Goal: Transaction & Acquisition: Download file/media

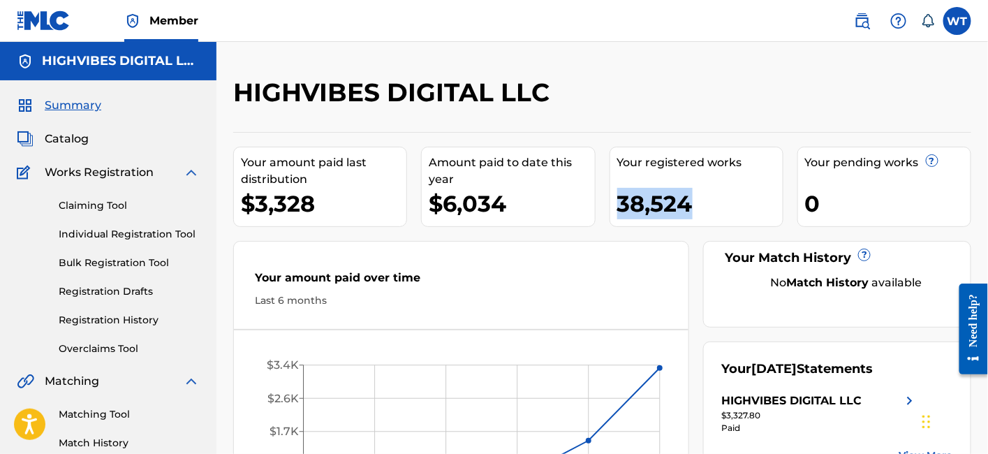
click at [121, 319] on link "Registration History" at bounding box center [129, 320] width 141 height 15
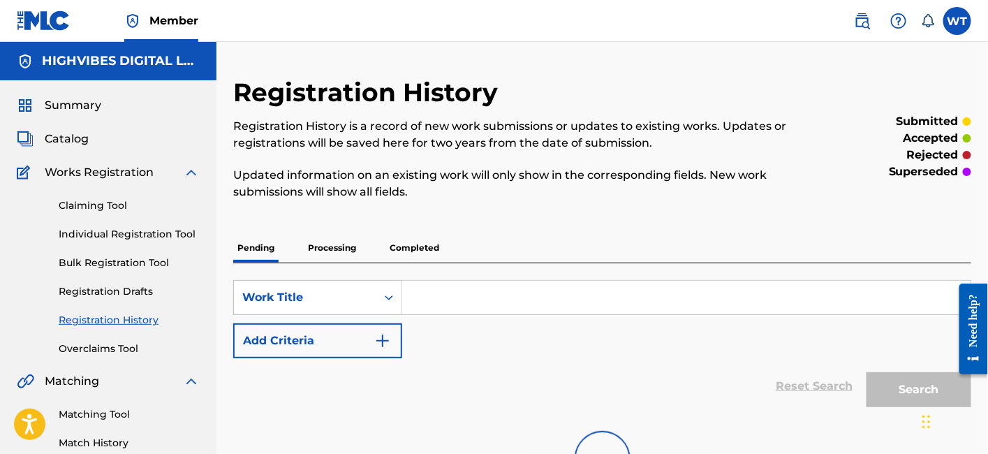
click at [326, 249] on p "Processing" at bounding box center [332, 247] width 57 height 29
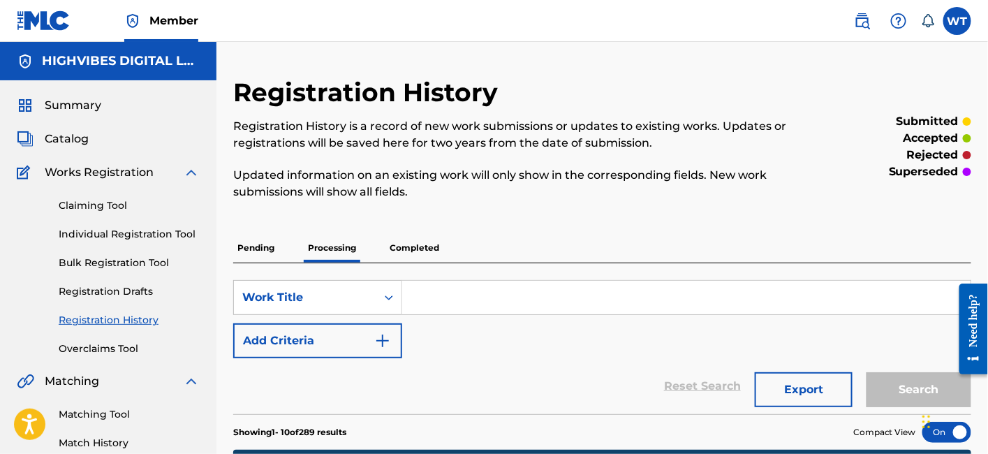
drag, startPoint x: 80, startPoint y: 110, endPoint x: 73, endPoint y: 136, distance: 27.3
click at [80, 109] on span "Summary" at bounding box center [73, 105] width 57 height 17
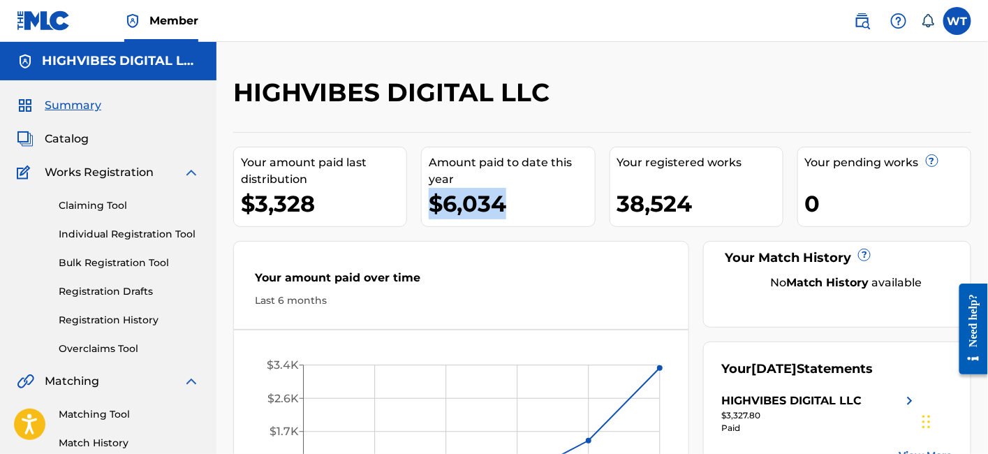
drag, startPoint x: 504, startPoint y: 205, endPoint x: 433, endPoint y: 198, distance: 71.5
click at [433, 198] on div "$6,034" at bounding box center [511, 203] width 165 height 31
copy div "$6,034"
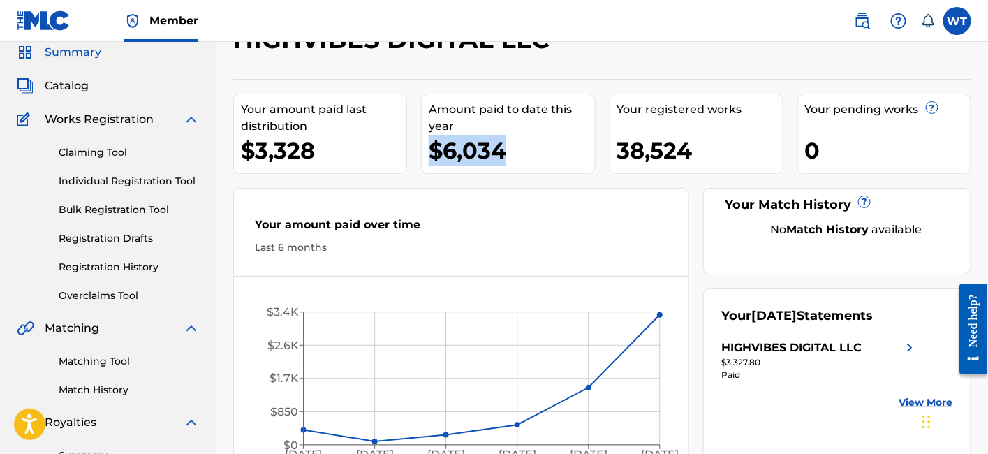
scroll to position [77, 0]
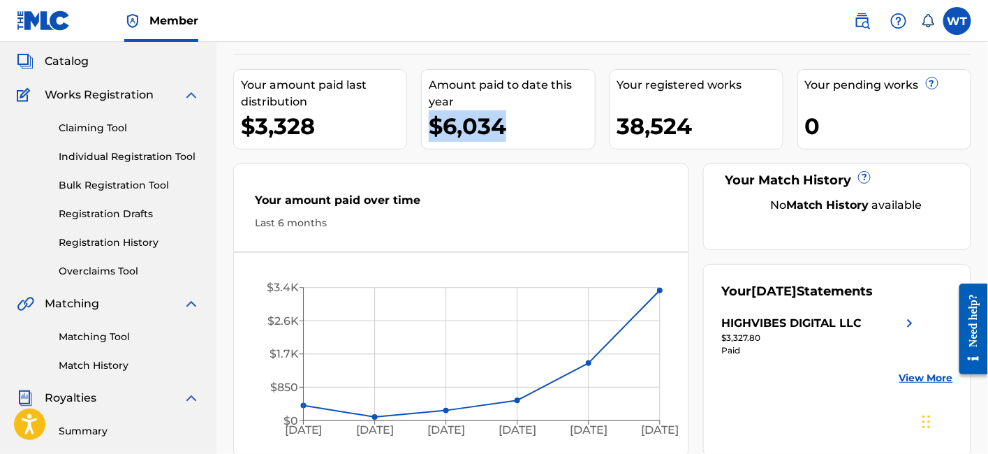
click at [906, 320] on img at bounding box center [909, 323] width 17 height 17
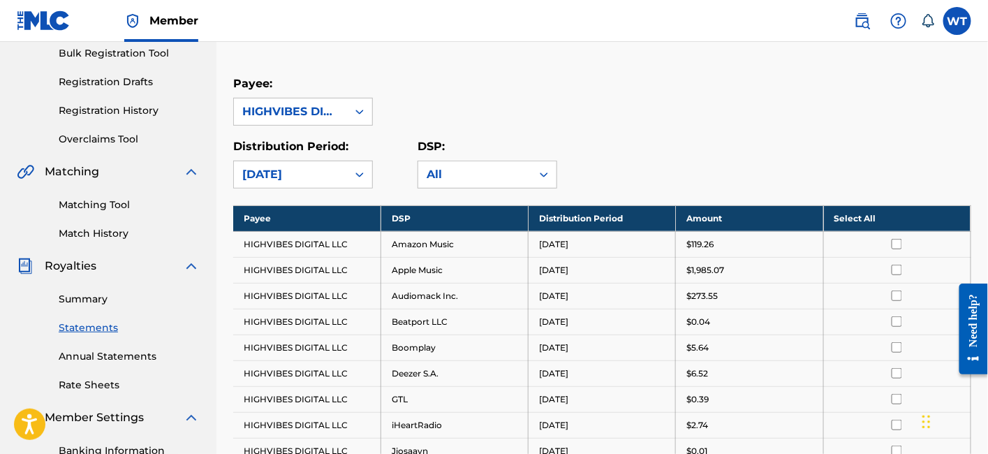
scroll to position [232, 0]
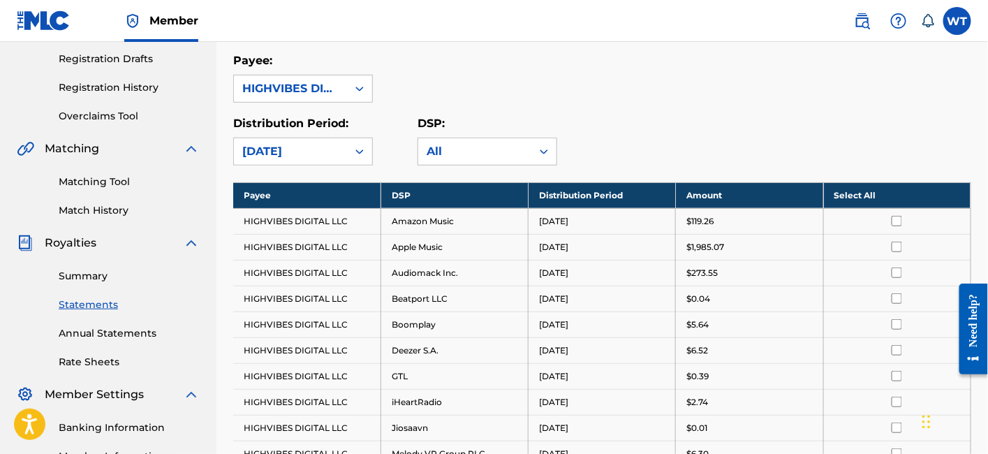
click at [887, 199] on th "Select All" at bounding box center [896, 195] width 147 height 26
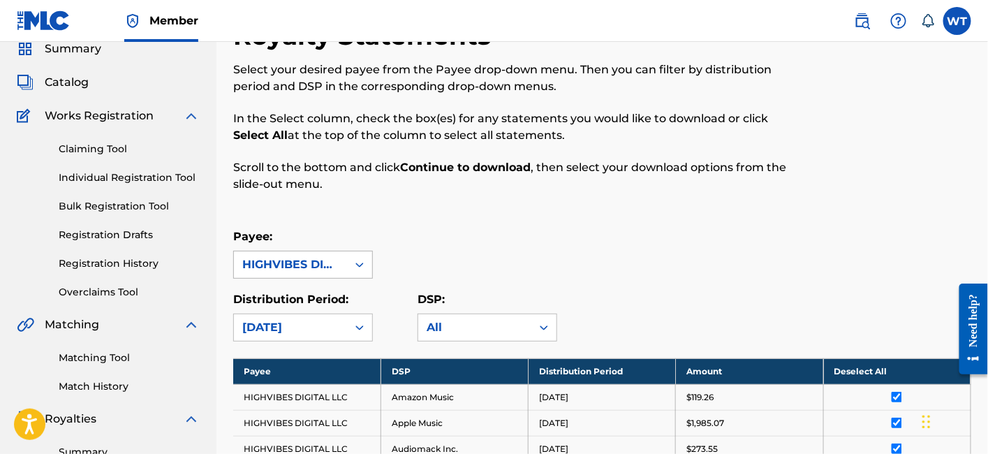
scroll to position [77, 0]
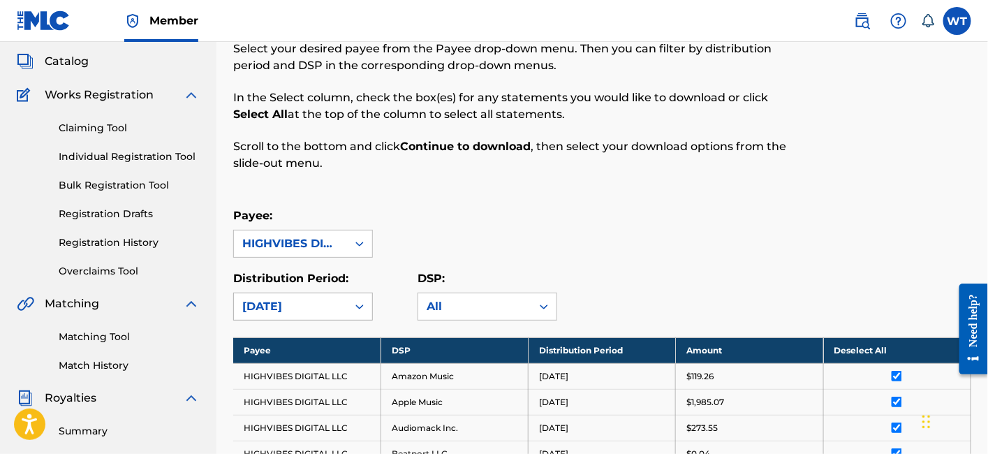
click at [323, 300] on div "[DATE]" at bounding box center [290, 306] width 96 height 17
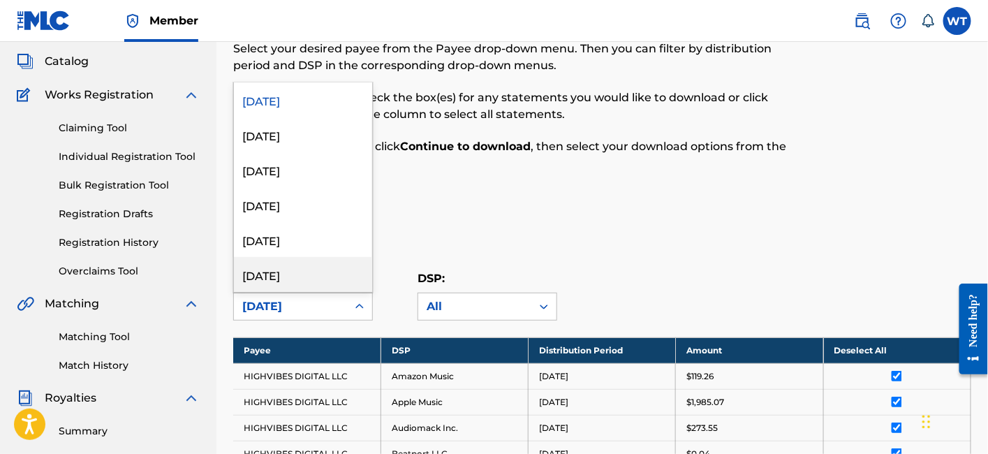
click at [286, 272] on div "[DATE]" at bounding box center [303, 274] width 138 height 35
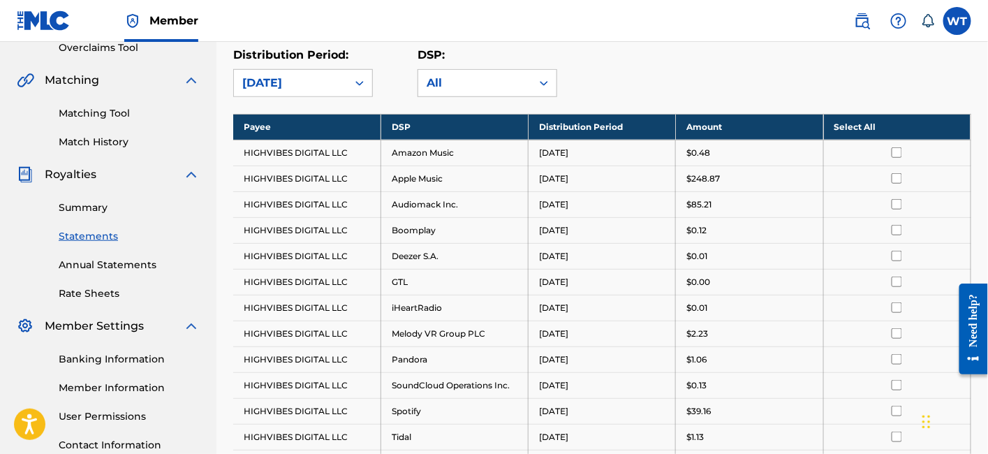
scroll to position [232, 0]
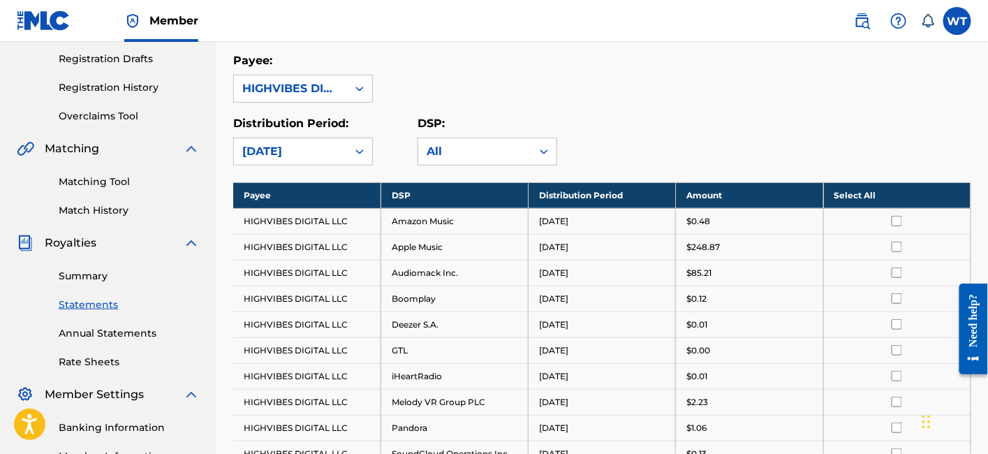
click at [355, 148] on icon at bounding box center [360, 152] width 14 height 14
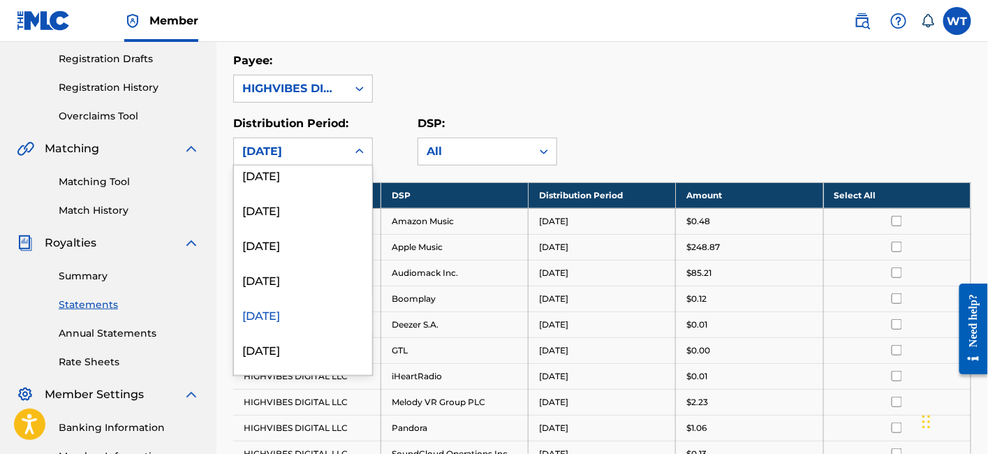
scroll to position [77, 0]
click at [307, 310] on div "[DATE]" at bounding box center [303, 314] width 138 height 35
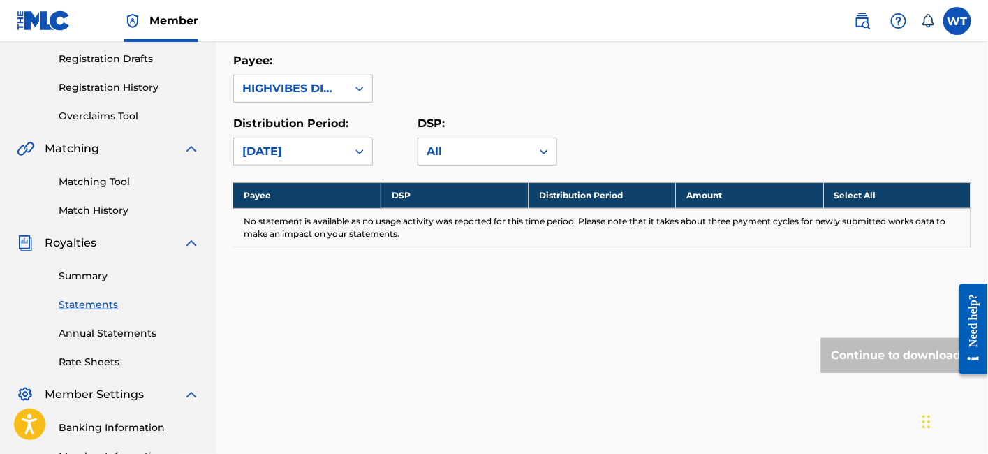
click at [355, 152] on icon at bounding box center [360, 152] width 14 height 14
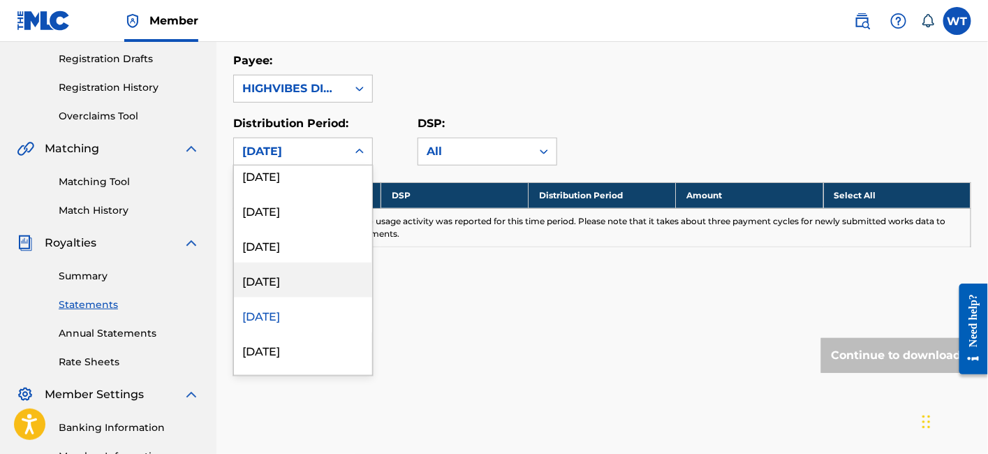
click at [295, 286] on div "[DATE]" at bounding box center [303, 280] width 138 height 35
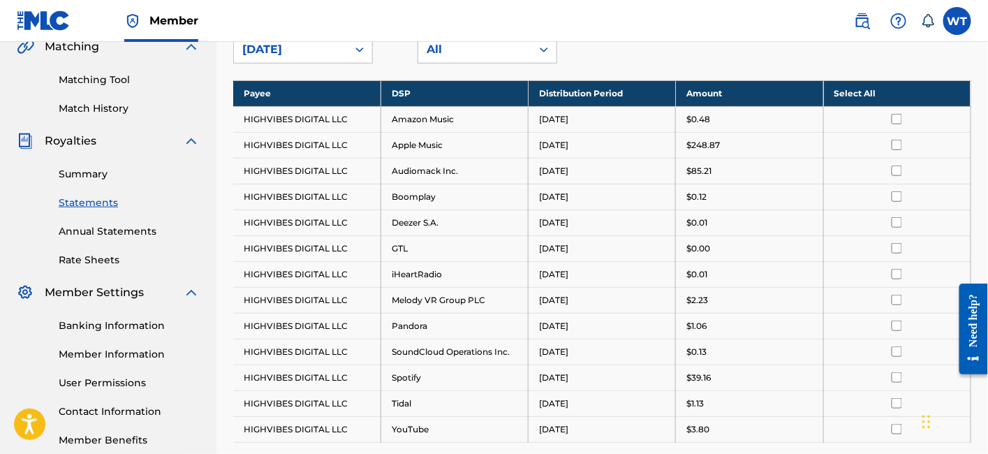
scroll to position [310, 0]
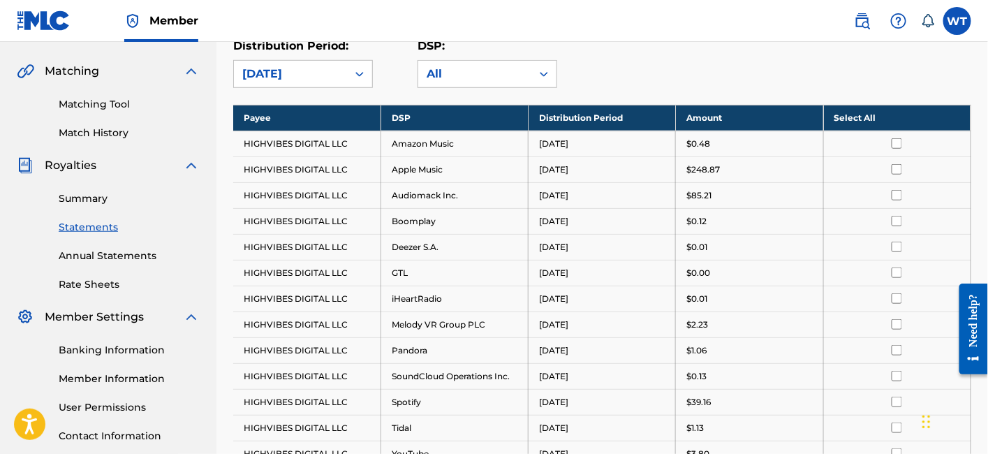
click at [866, 138] on div at bounding box center [897, 143] width 126 height 10
click at [867, 112] on th "Select All" at bounding box center [896, 118] width 147 height 26
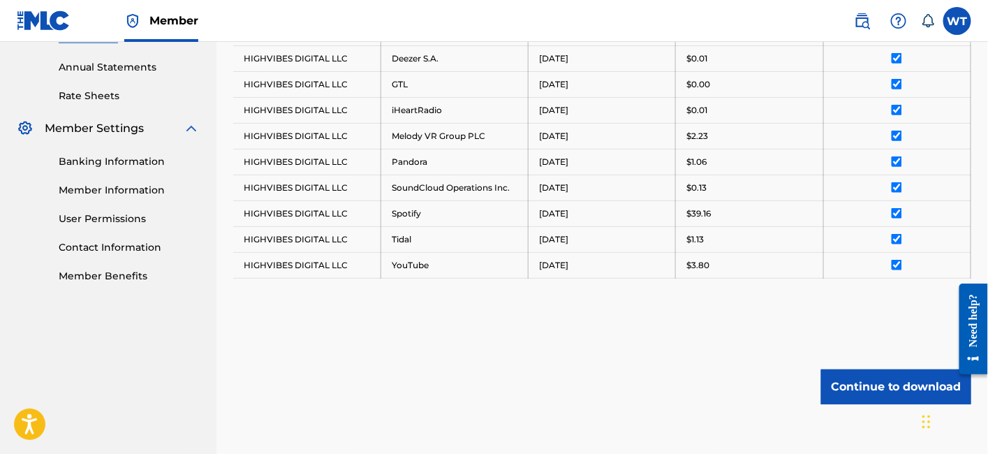
scroll to position [567, 0]
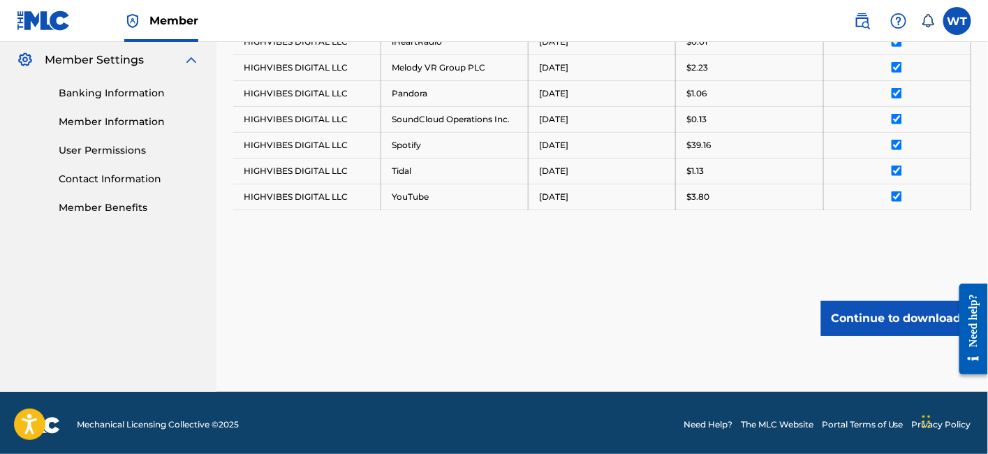
click at [849, 308] on button "Continue to download" at bounding box center [896, 318] width 150 height 35
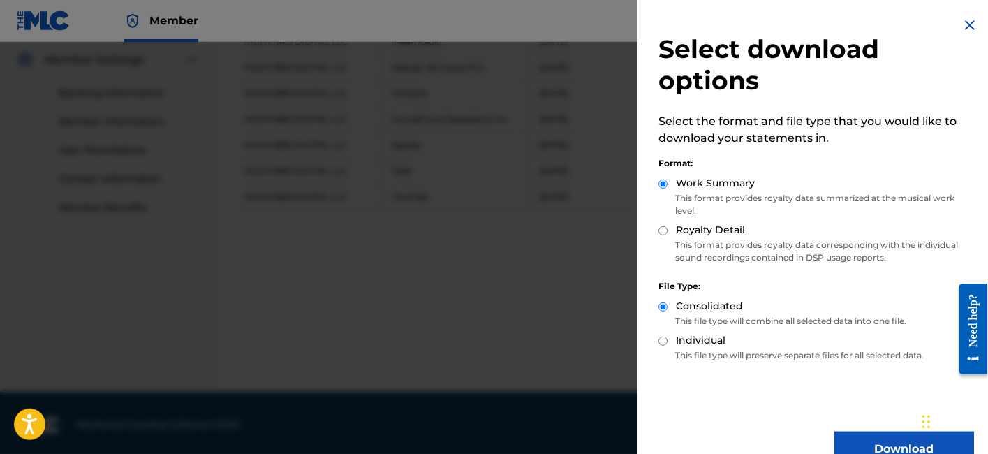
click at [666, 235] on input "Royalty Detail" at bounding box center [662, 230] width 9 height 9
radio input "true"
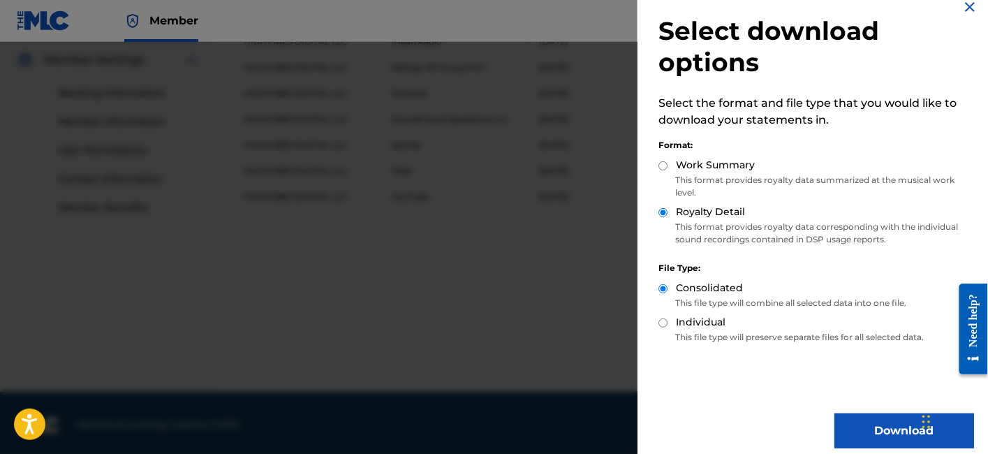
scroll to position [29, 0]
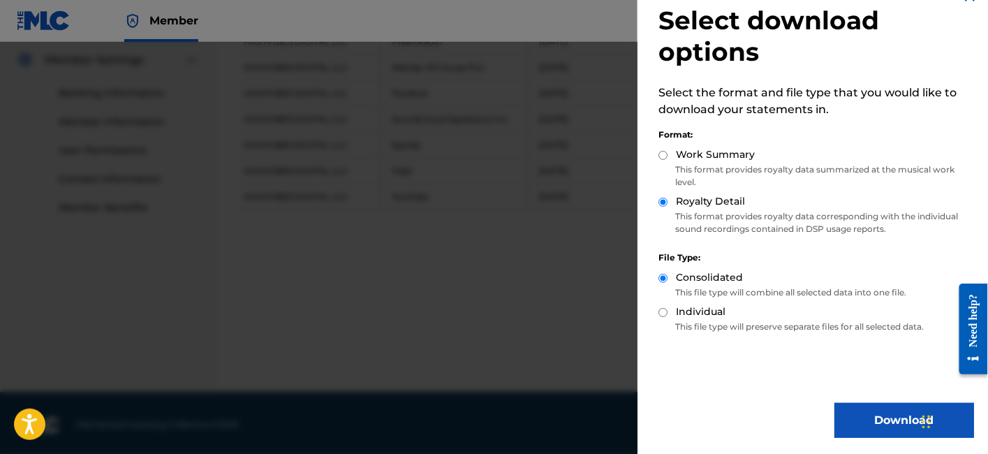
click at [868, 415] on button "Download" at bounding box center [904, 420] width 140 height 35
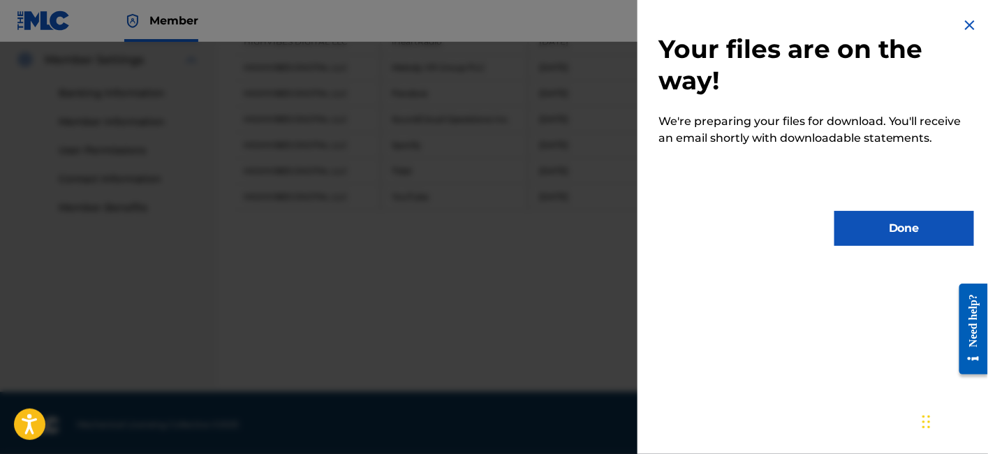
scroll to position [0, 0]
click at [839, 228] on button "Done" at bounding box center [904, 228] width 140 height 35
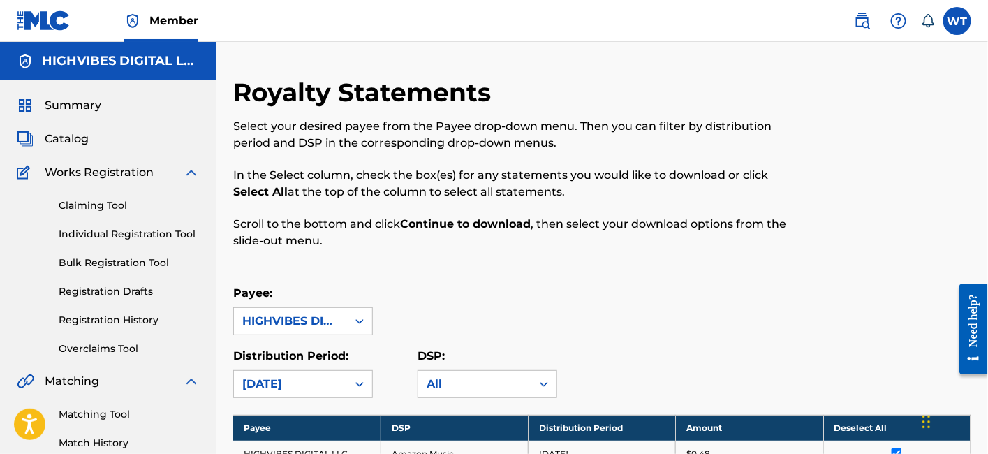
click at [72, 103] on span "Summary" at bounding box center [73, 105] width 57 height 17
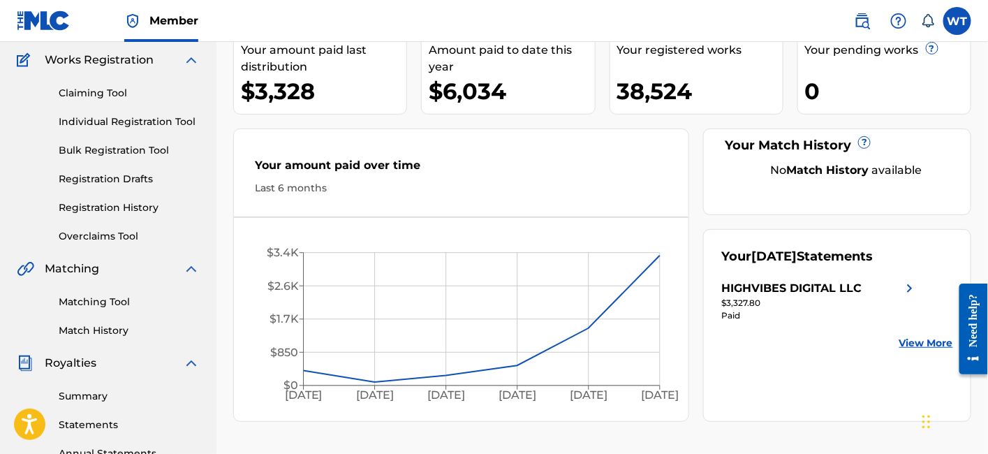
scroll to position [77, 0]
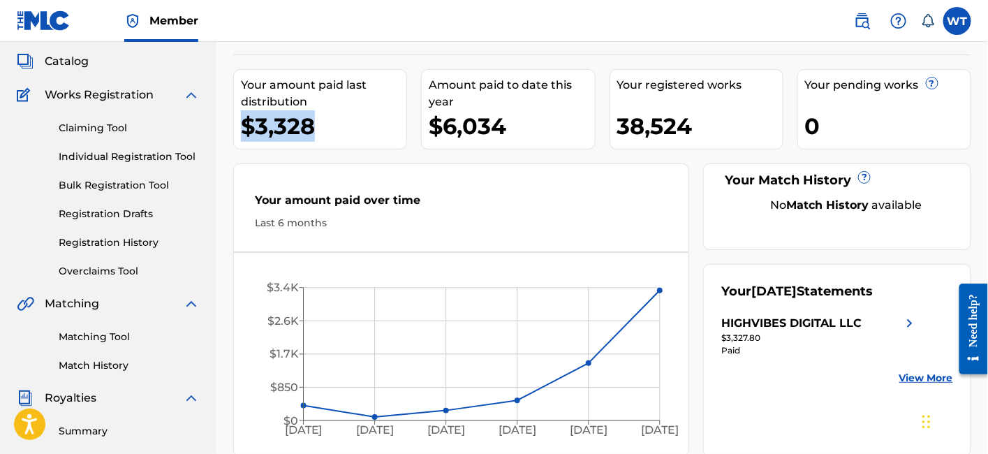
drag, startPoint x: 309, startPoint y: 129, endPoint x: 247, endPoint y: 128, distance: 61.4
click at [247, 128] on div "$3,328" at bounding box center [323, 125] width 165 height 31
copy div "$3,328"
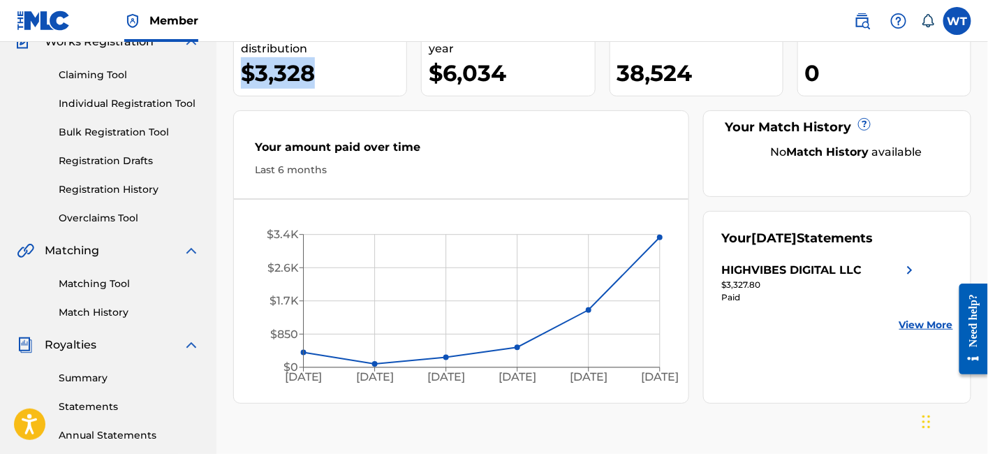
scroll to position [155, 0]
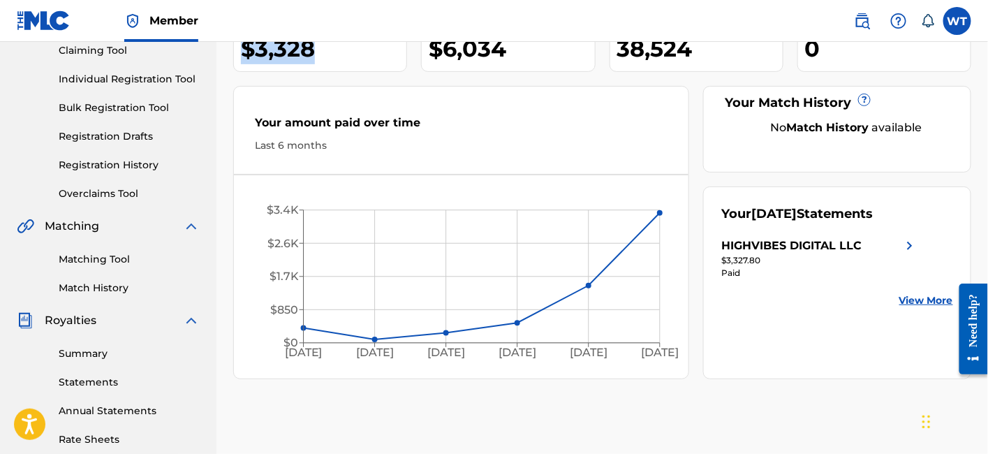
click at [911, 244] on img at bounding box center [909, 245] width 17 height 17
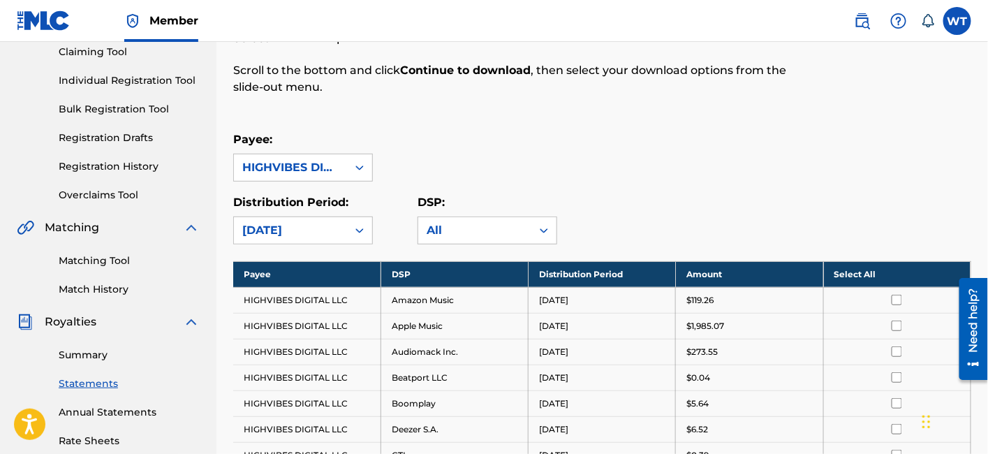
scroll to position [155, 0]
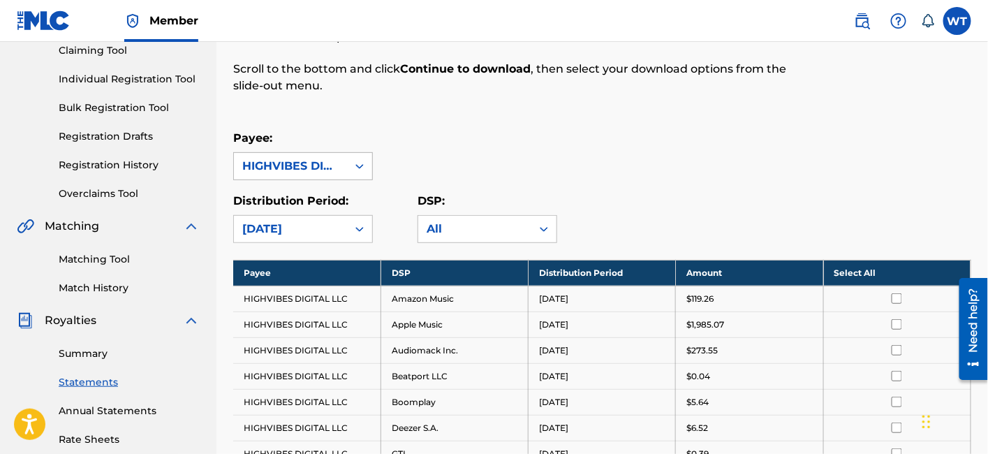
click at [357, 162] on icon at bounding box center [360, 166] width 14 height 14
click at [519, 142] on div "Payee: HIGHVIBES DIGITAL LLC" at bounding box center [602, 155] width 738 height 50
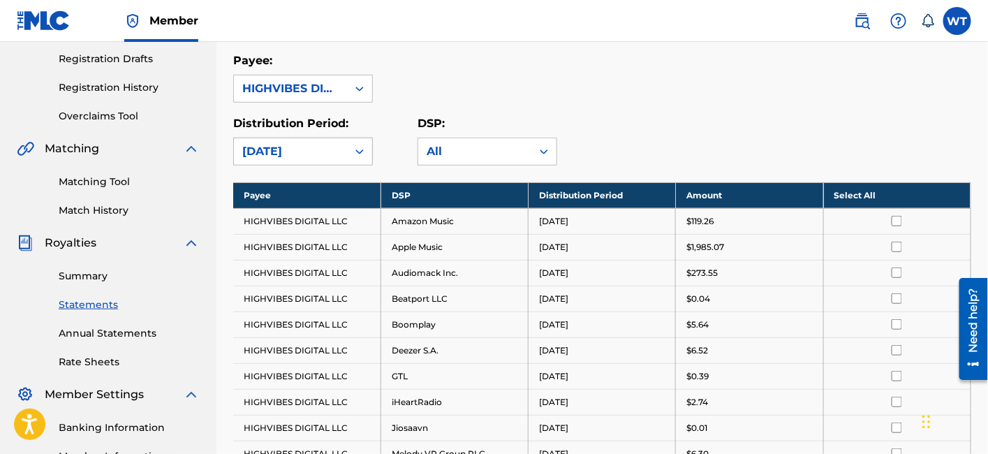
click at [367, 151] on div at bounding box center [359, 151] width 25 height 25
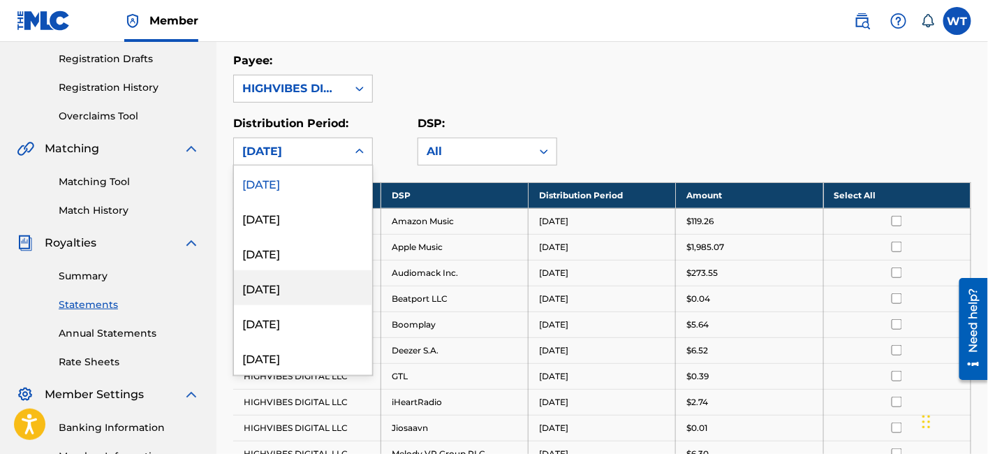
click at [311, 283] on div "[DATE]" at bounding box center [303, 287] width 138 height 35
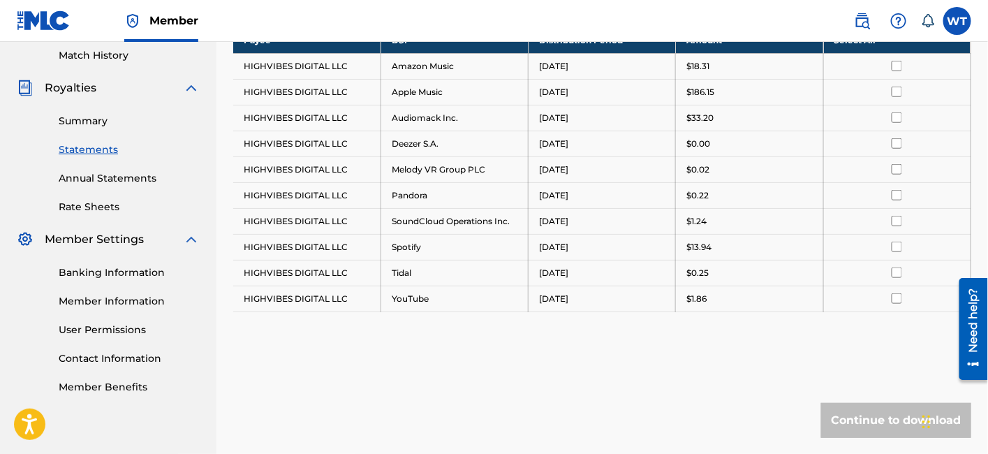
scroll to position [310, 0]
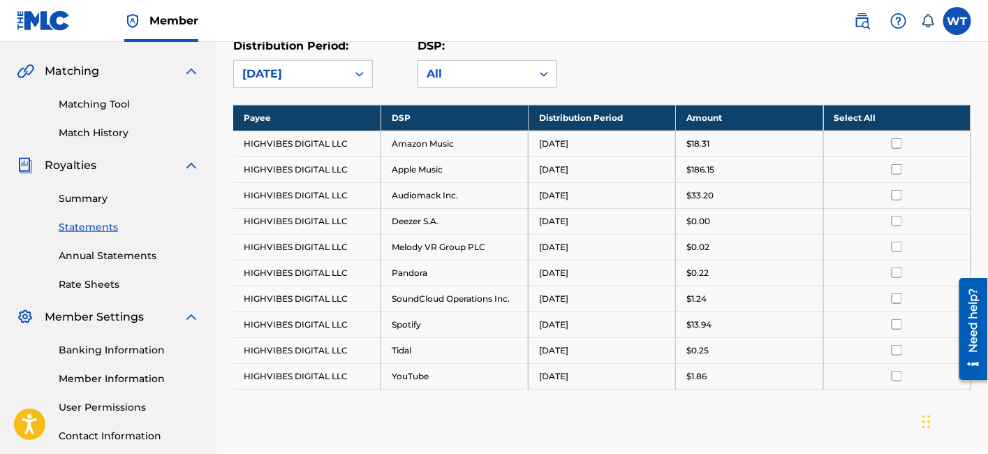
click at [895, 120] on th "Select All" at bounding box center [896, 118] width 147 height 26
